Goal: Task Accomplishment & Management: Manage account settings

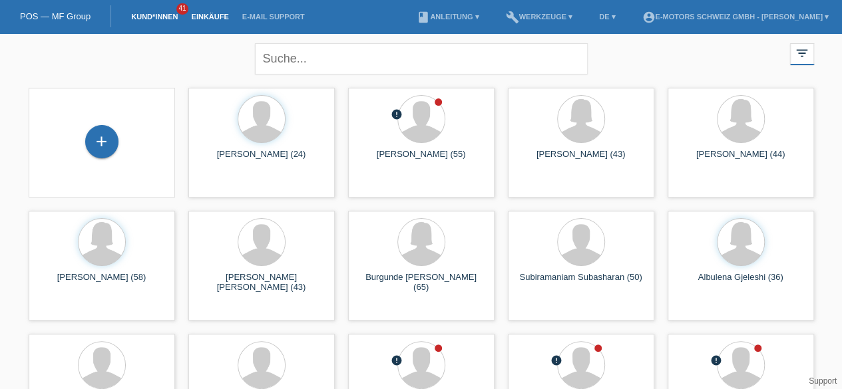
click at [204, 15] on link "Einkäufe" at bounding box center [209, 17] width 51 height 8
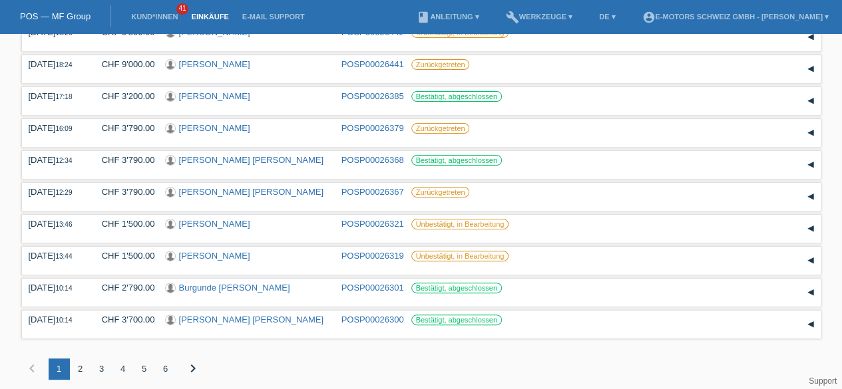
scroll to position [80, 0]
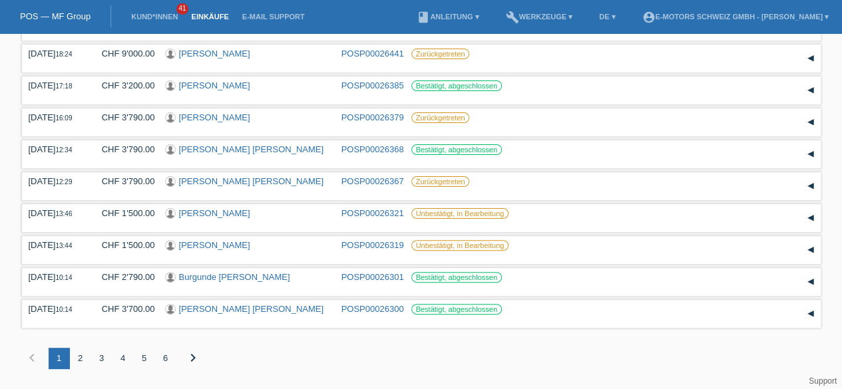
click at [79, 361] on div "2" at bounding box center [80, 358] width 21 height 21
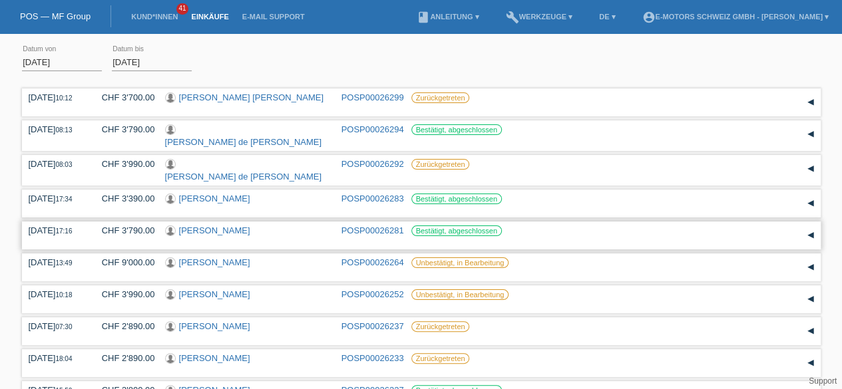
click at [197, 230] on link "[PERSON_NAME]" at bounding box center [214, 231] width 71 height 10
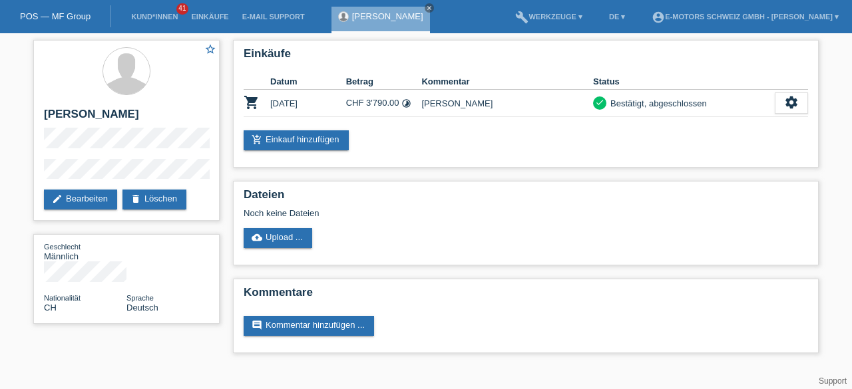
click at [0, 236] on div "star_border [PERSON_NAME] edit Bearbeiten delete Löschen Geschlecht Männlich Na…" at bounding box center [426, 199] width 852 height 333
click at [222, 14] on link "Einkäufe" at bounding box center [209, 17] width 51 height 8
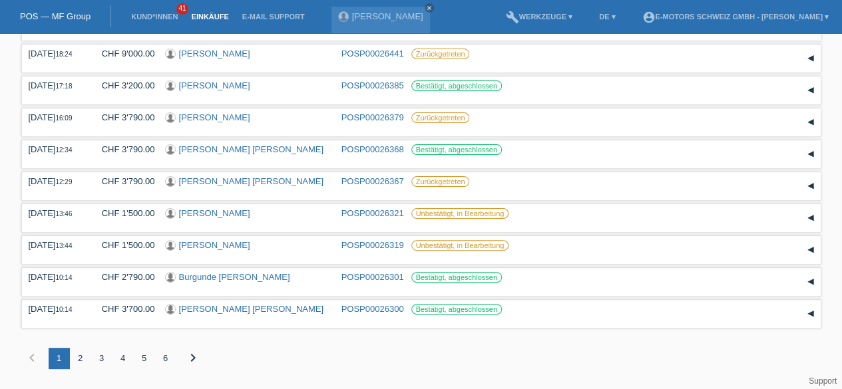
scroll to position [80, 0]
click at [83, 361] on div "2" at bounding box center [80, 358] width 21 height 21
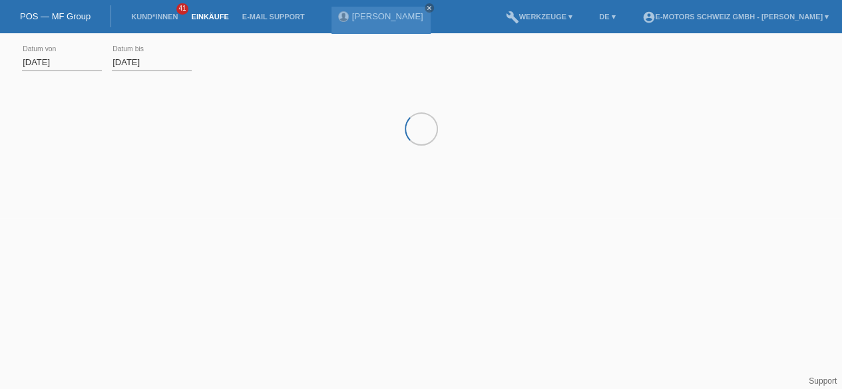
scroll to position [0, 0]
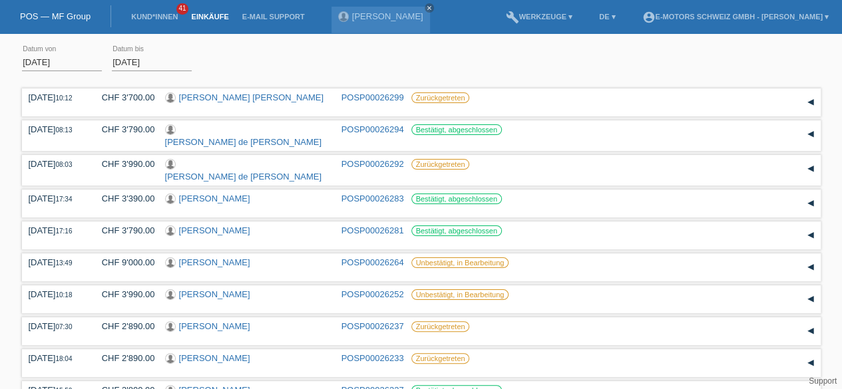
click at [216, 18] on link "Einkäufe" at bounding box center [209, 17] width 51 height 8
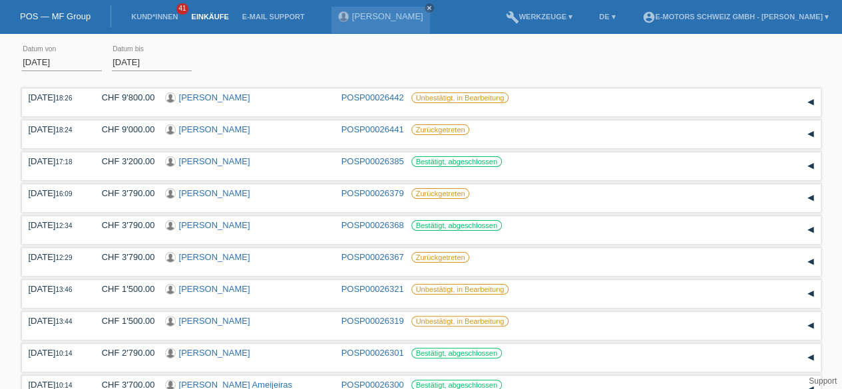
click at [838, 119] on div "[DATE] error Datum von [DATE] error Datum bis Übernehmen 18:26 Datum" at bounding box center [421, 252] width 842 height 425
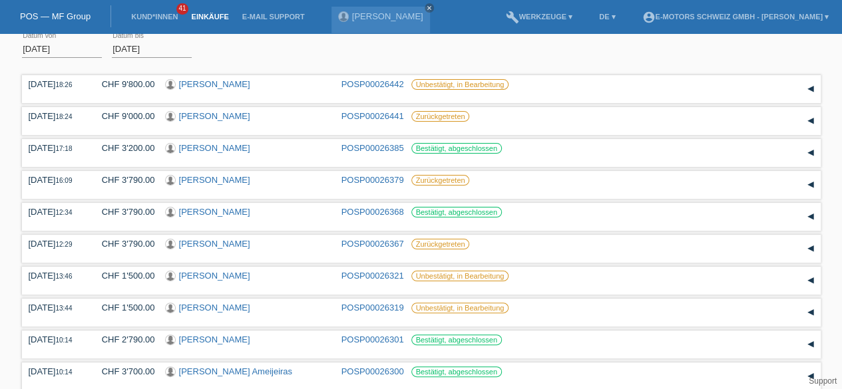
scroll to position [80, 0]
